Goal: Find specific page/section

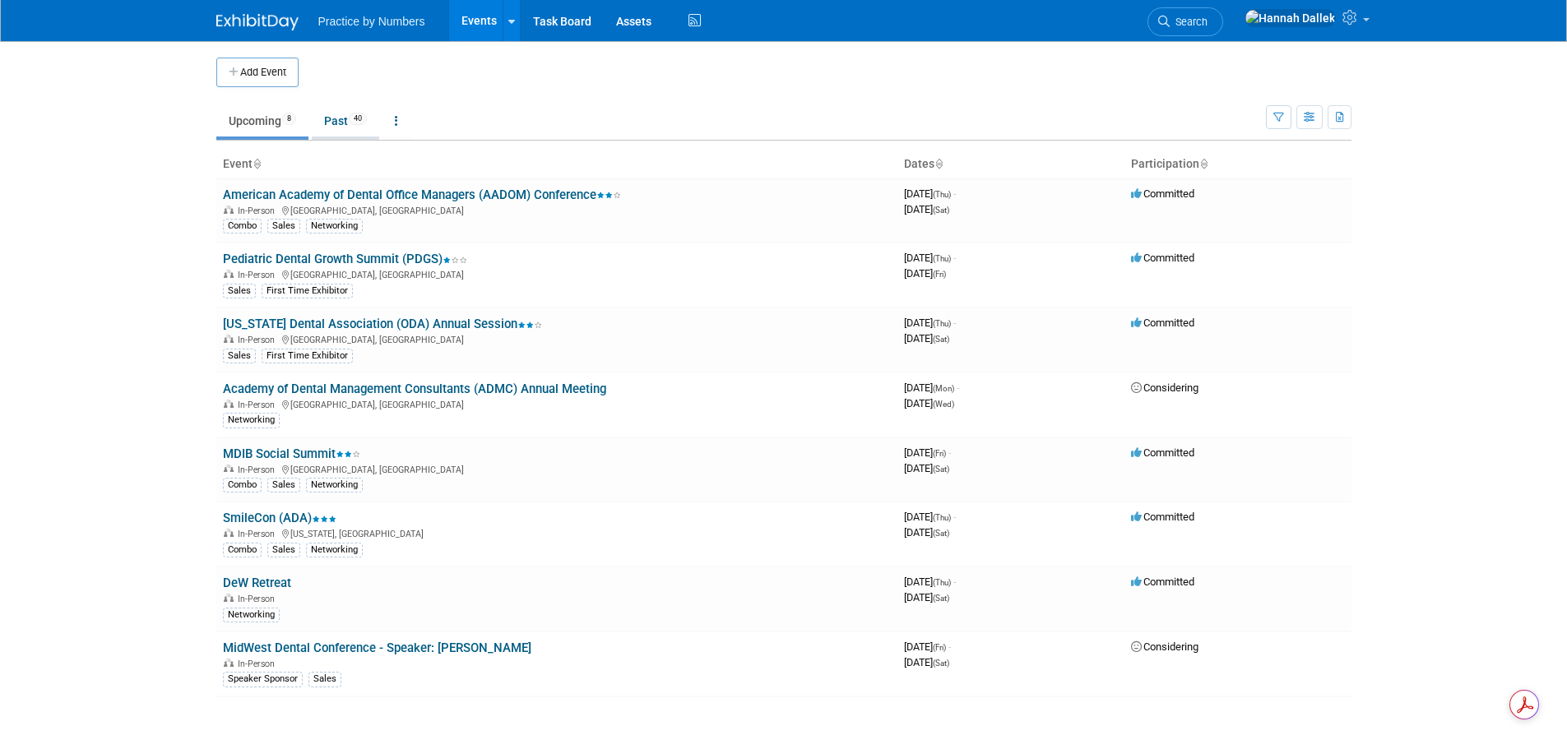
click at [341, 115] on link "Past 40" at bounding box center [345, 120] width 67 height 31
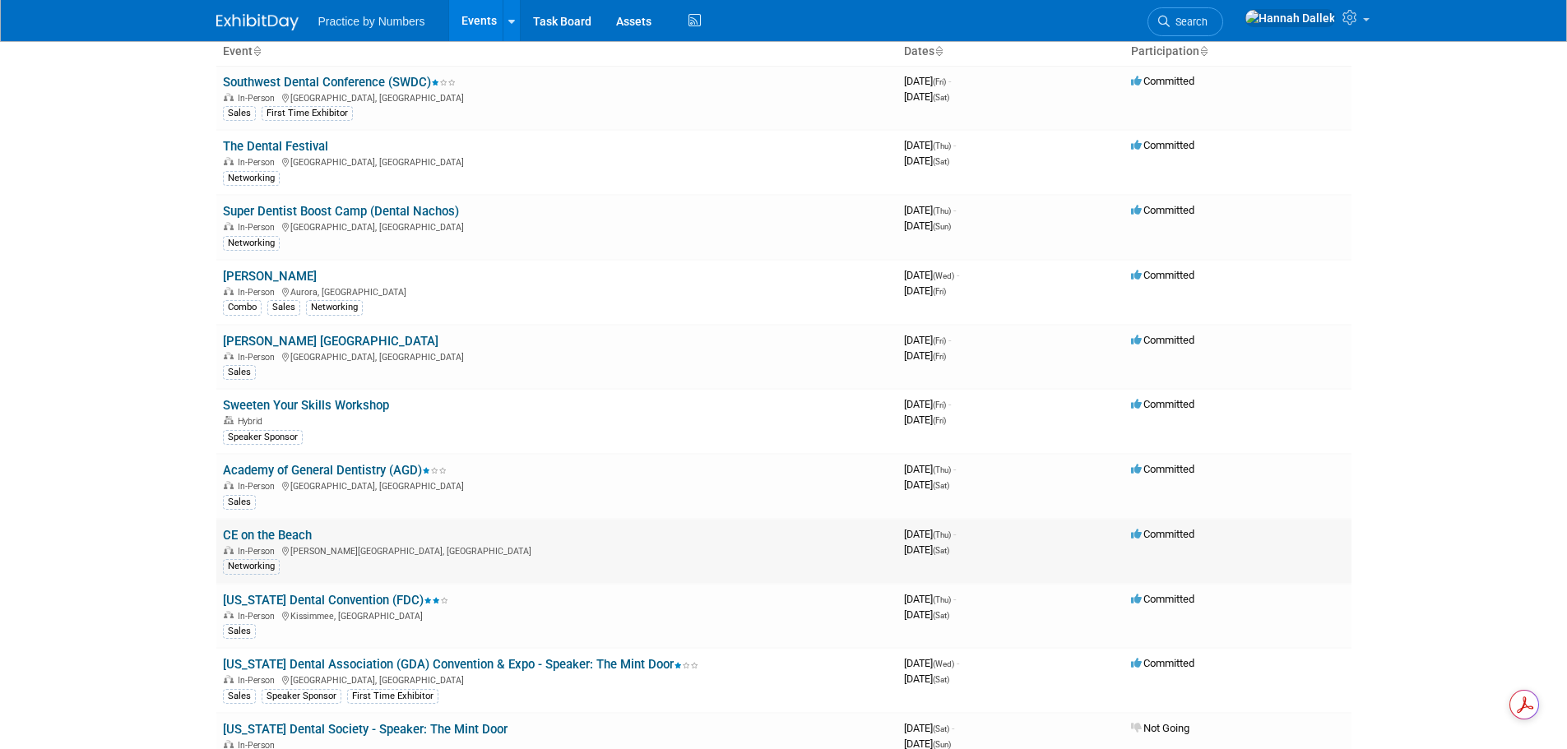
scroll to position [165, 0]
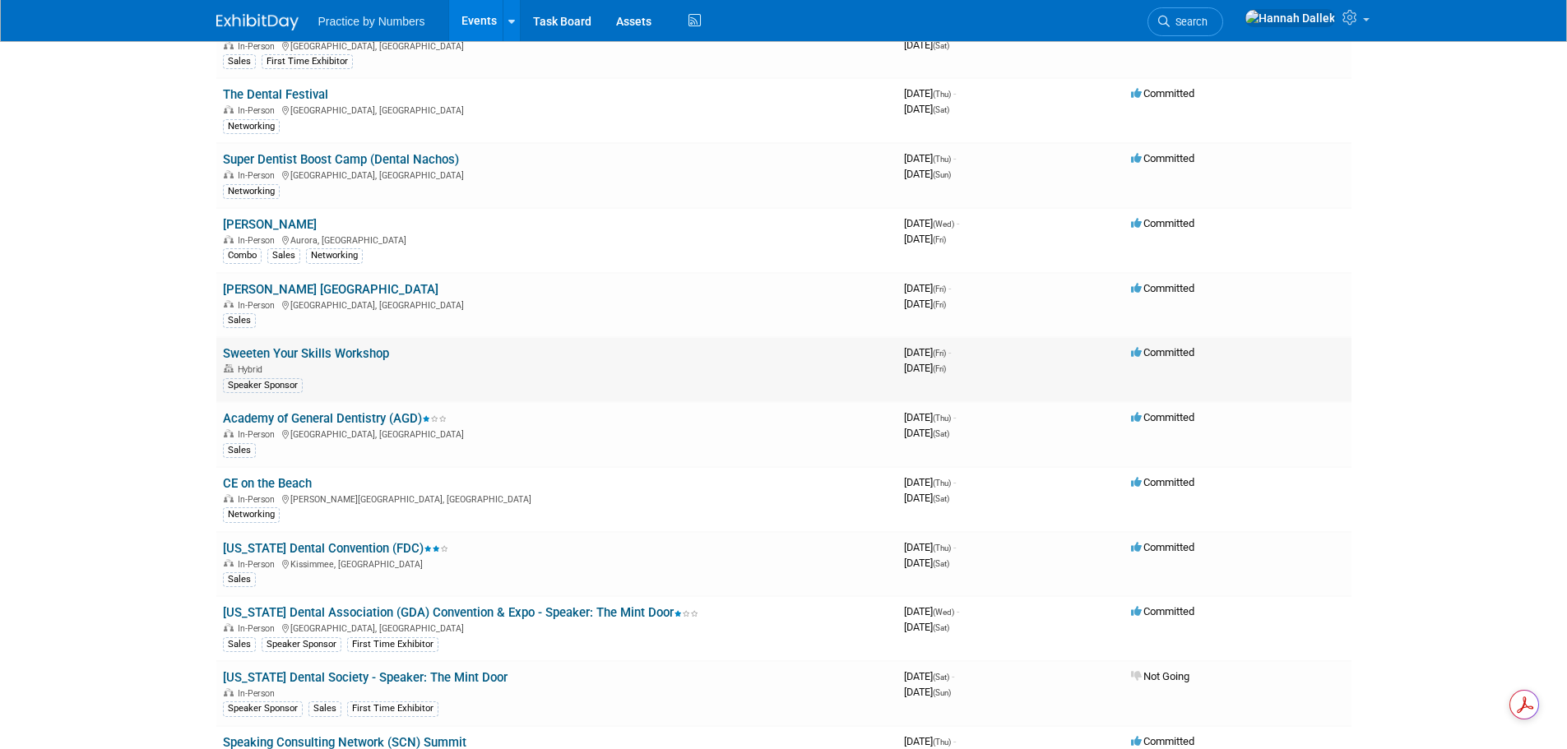
click at [321, 357] on link "Sweeten Your Skills Workshop" at bounding box center [306, 353] width 166 height 15
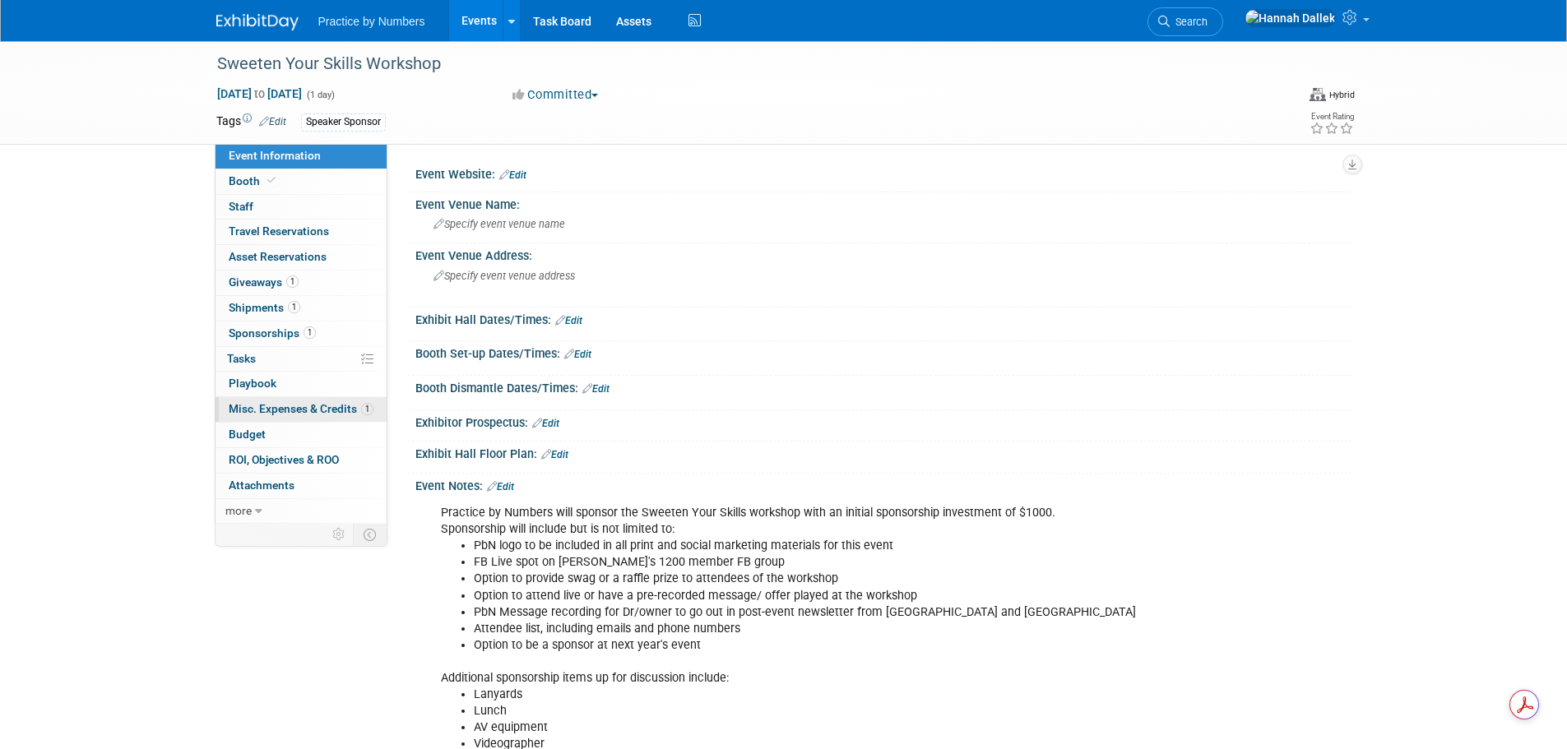
click at [286, 410] on span "Misc. Expenses & Credits 1" at bounding box center [301, 408] width 145 height 13
